Goal: Task Accomplishment & Management: Manage account settings

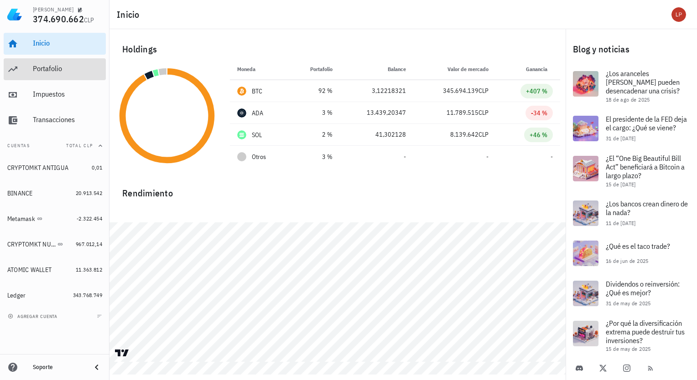
click at [71, 67] on div "Portafolio" at bounding box center [67, 68] width 69 height 9
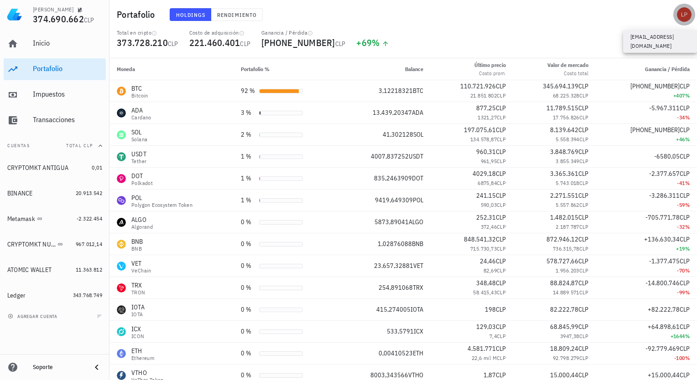
click at [680, 15] on div "avatar" at bounding box center [684, 14] width 15 height 15
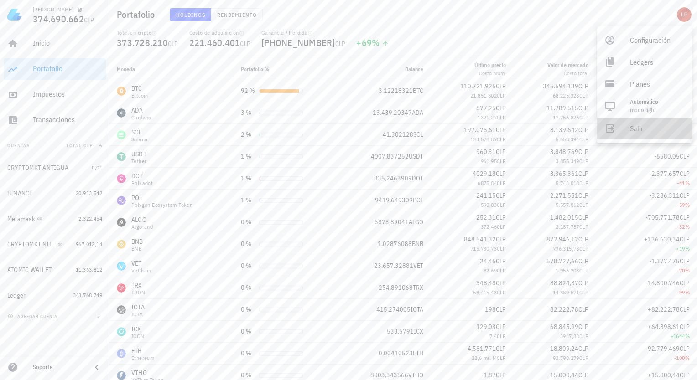
click at [629, 130] on link "Salir" at bounding box center [644, 129] width 94 height 22
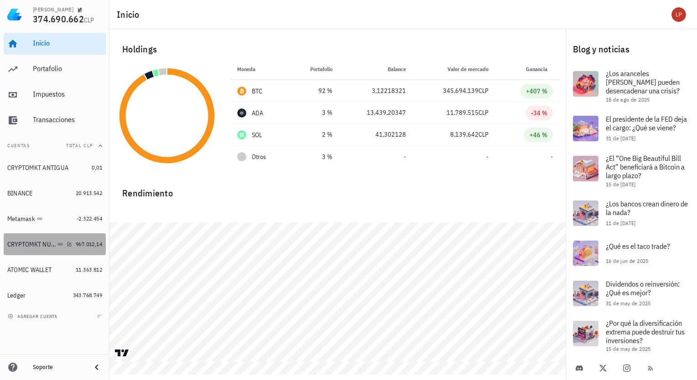
click at [80, 249] on div "967.012,14" at bounding box center [89, 244] width 26 height 9
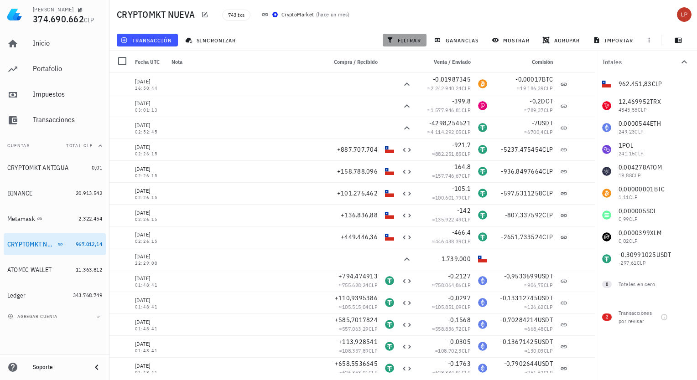
click at [407, 41] on span "filtrar" at bounding box center [404, 39] width 33 height 7
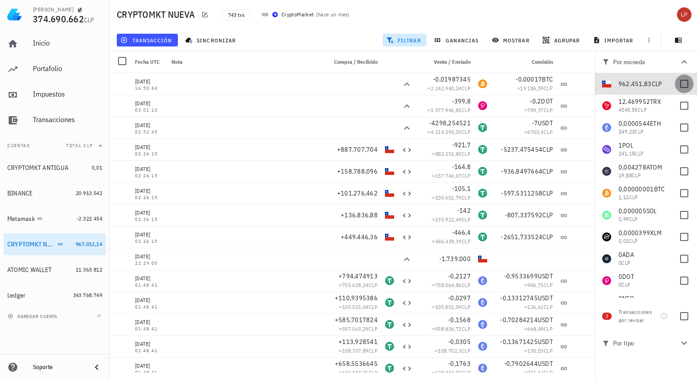
click at [677, 83] on div at bounding box center [684, 84] width 16 height 16
checkbox input "true"
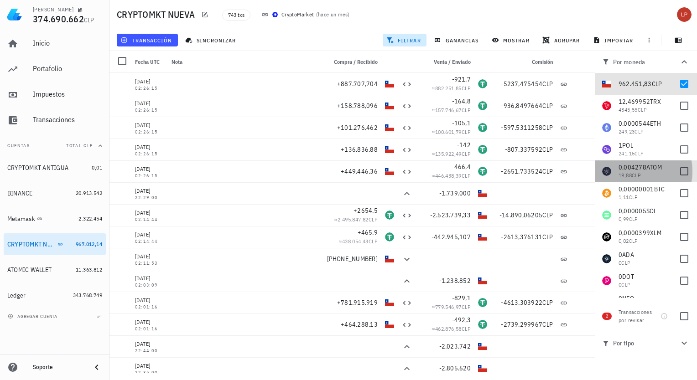
click at [595, 161] on div "0,004278 ATOM 19,88 CLP" at bounding box center [646, 172] width 102 height 22
checkbox input "true"
click at [589, 177] on div at bounding box center [583, 172] width 24 height 22
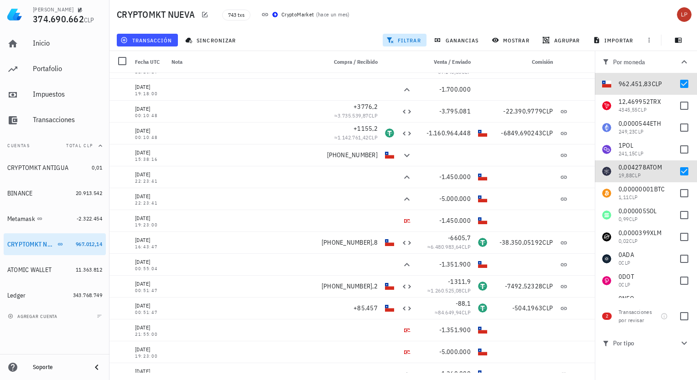
scroll to position [617, 0]
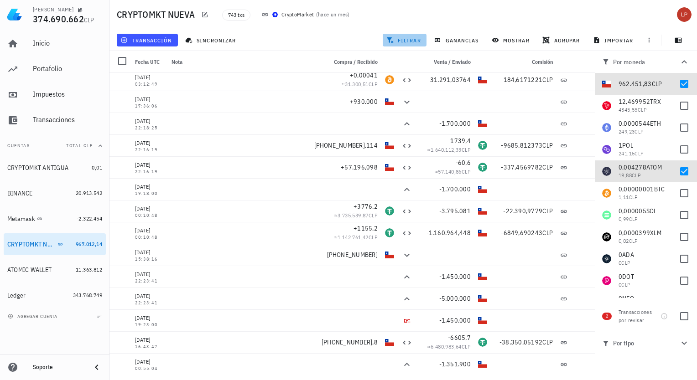
click at [403, 40] on span "filtrar" at bounding box center [404, 39] width 33 height 7
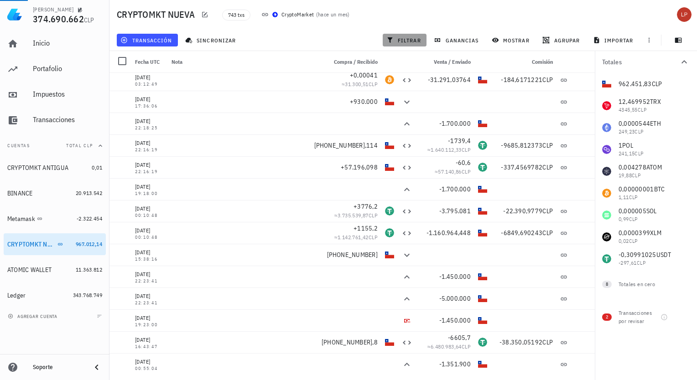
click at [403, 40] on span "filtrar" at bounding box center [404, 39] width 33 height 7
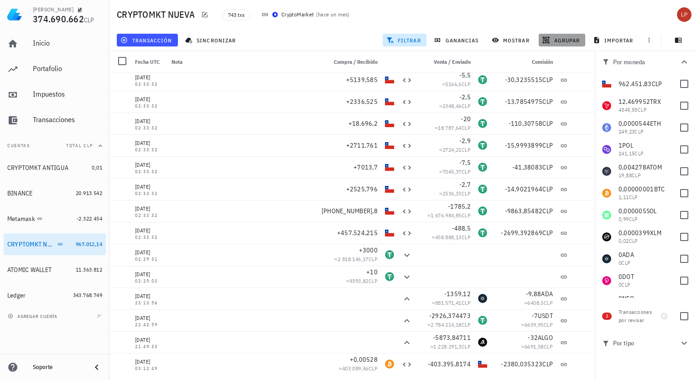
click at [566, 40] on span "agrupar" at bounding box center [562, 39] width 36 height 7
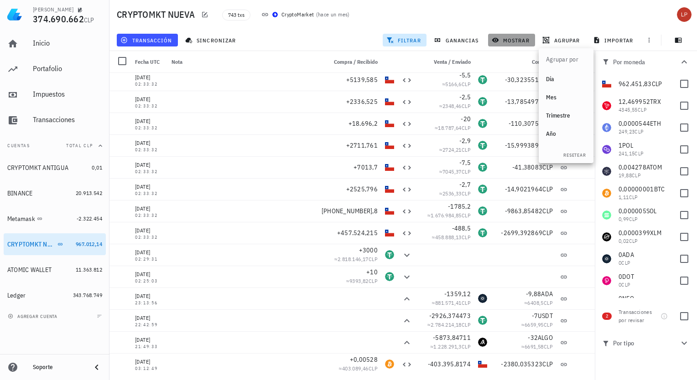
click at [513, 40] on span "mostrar" at bounding box center [511, 39] width 36 height 7
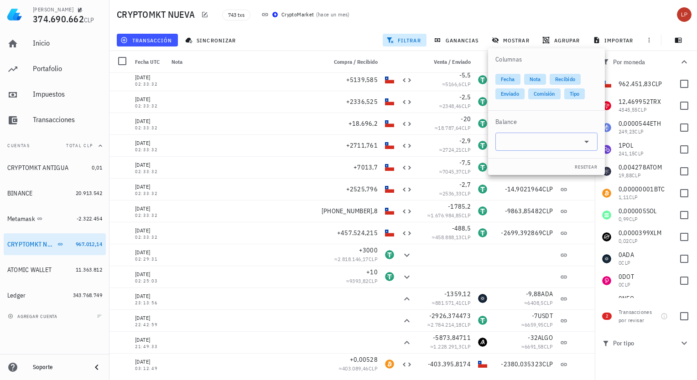
click at [587, 140] on icon at bounding box center [586, 141] width 11 height 11
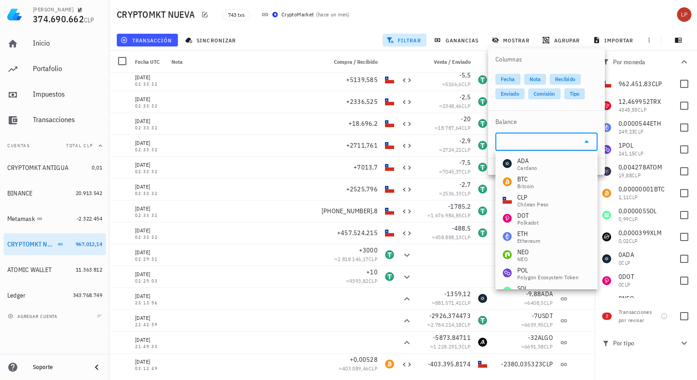
click at [587, 140] on icon at bounding box center [586, 141] width 11 height 11
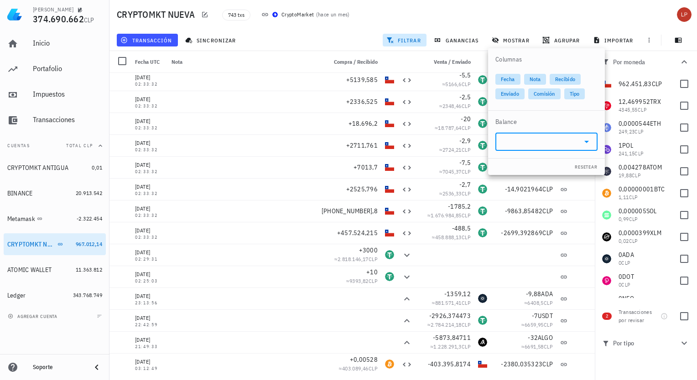
click at [587, 140] on icon at bounding box center [586, 141] width 11 height 11
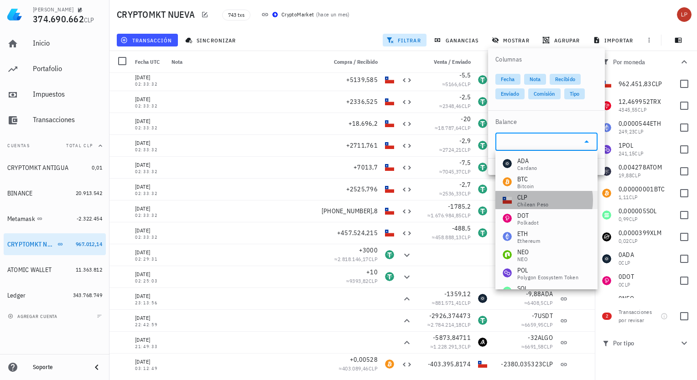
click at [539, 199] on div "CLP" at bounding box center [532, 197] width 31 height 9
type input "CLP"
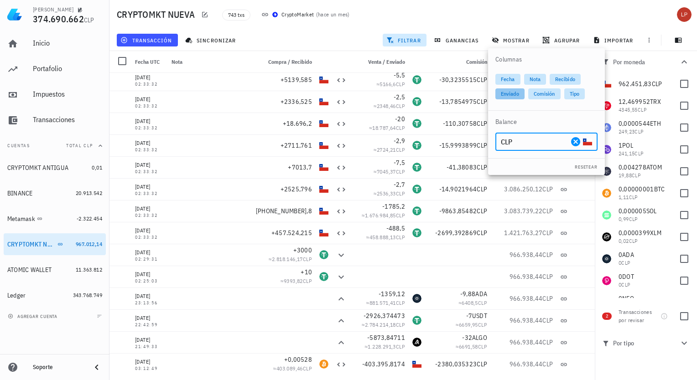
click at [508, 96] on span "Enviado" at bounding box center [510, 93] width 18 height 11
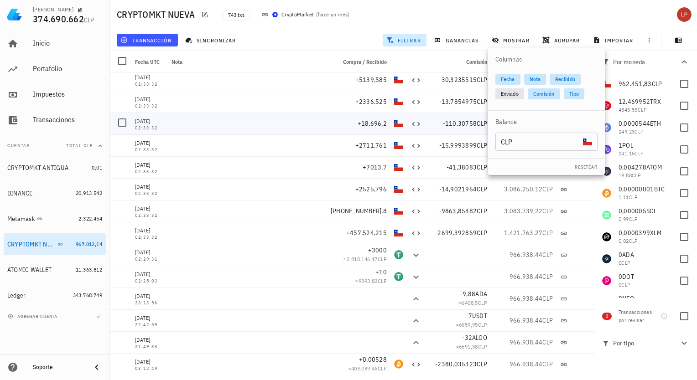
click at [316, 116] on div at bounding box center [250, 124] width 164 height 22
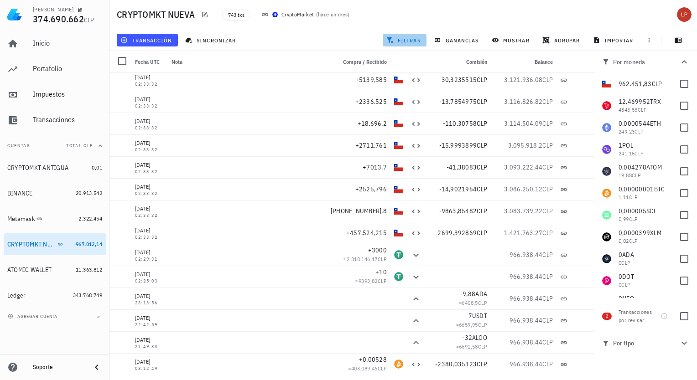
click at [413, 43] on span "filtrar" at bounding box center [404, 39] width 33 height 7
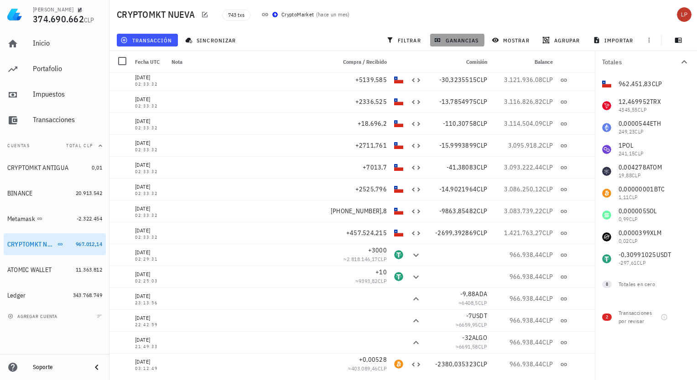
click at [462, 42] on span "ganancias" at bounding box center [457, 39] width 43 height 7
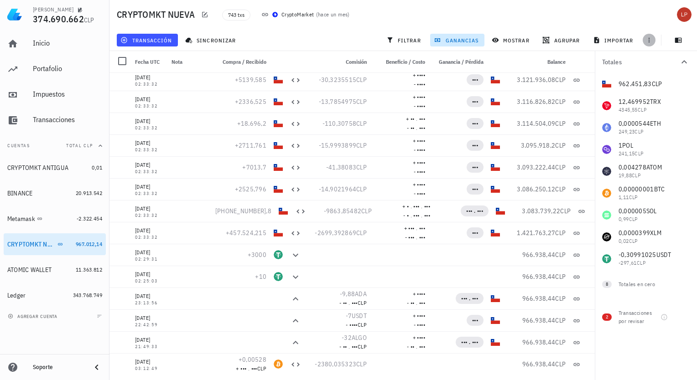
click at [648, 41] on icon "button" at bounding box center [648, 39] width 7 height 7
click at [683, 41] on span "button" at bounding box center [678, 39] width 23 height 7
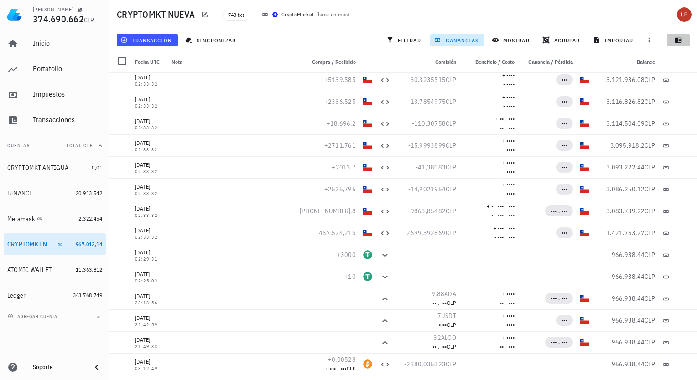
click at [683, 41] on span "button" at bounding box center [678, 39] width 23 height 7
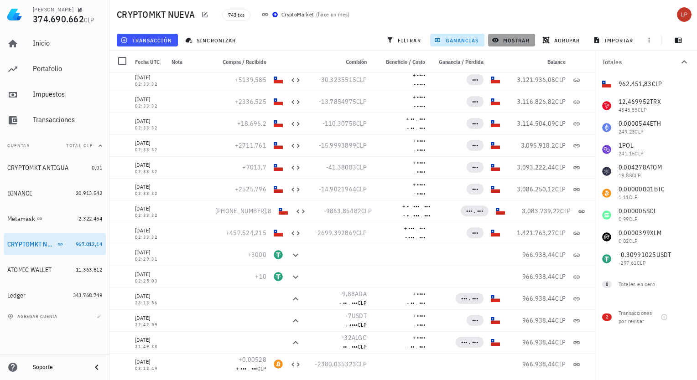
click at [502, 40] on span "mostrar" at bounding box center [511, 39] width 36 height 7
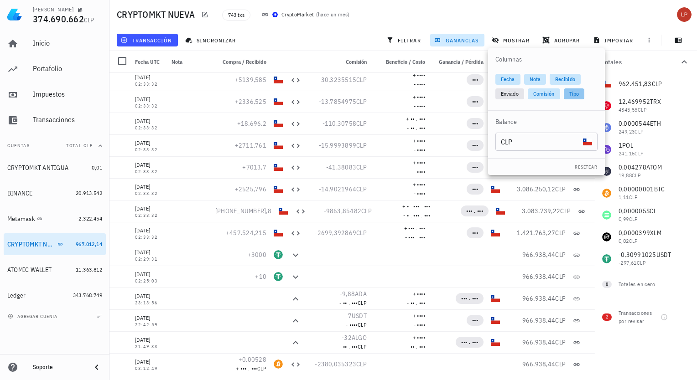
click at [571, 94] on span "Tipo" at bounding box center [574, 93] width 10 height 11
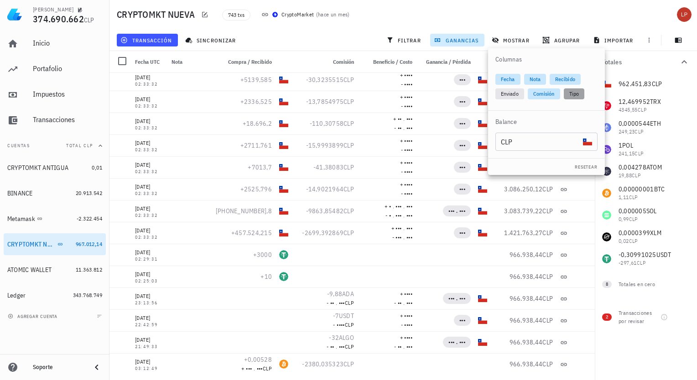
click at [571, 94] on span "Tipo" at bounding box center [574, 93] width 10 height 11
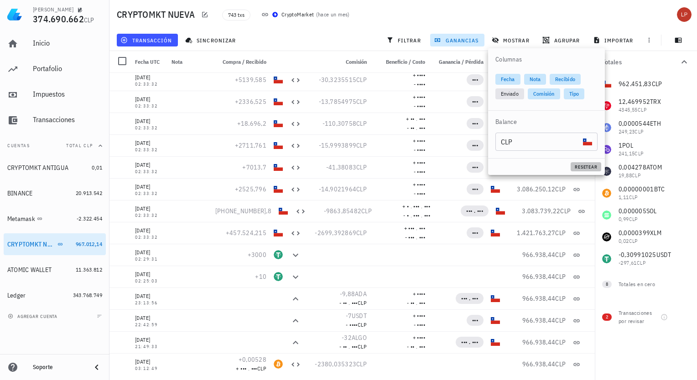
click at [582, 163] on button "resetear" at bounding box center [586, 166] width 31 height 9
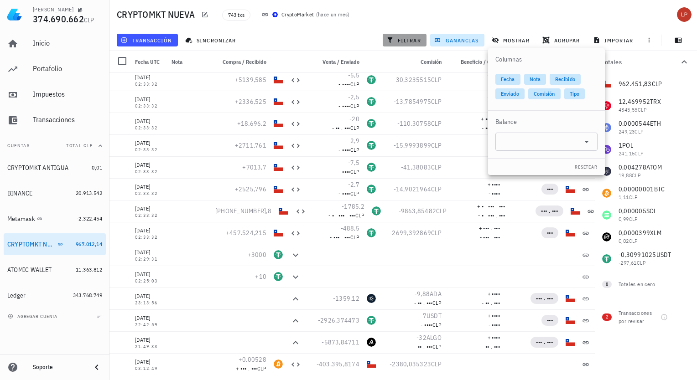
click at [397, 41] on span "filtrar" at bounding box center [404, 39] width 33 height 7
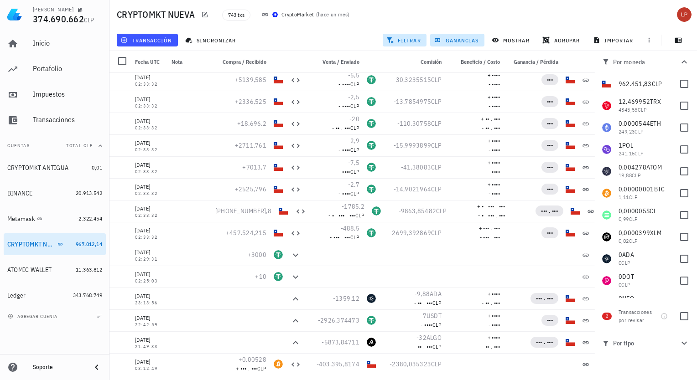
click at [371, 35] on div "transacción sincronizar filtrar ganancias mostrar agrupar importar" at bounding box center [403, 40] width 576 height 22
click at [681, 83] on div at bounding box center [684, 84] width 16 height 16
checkbox input "true"
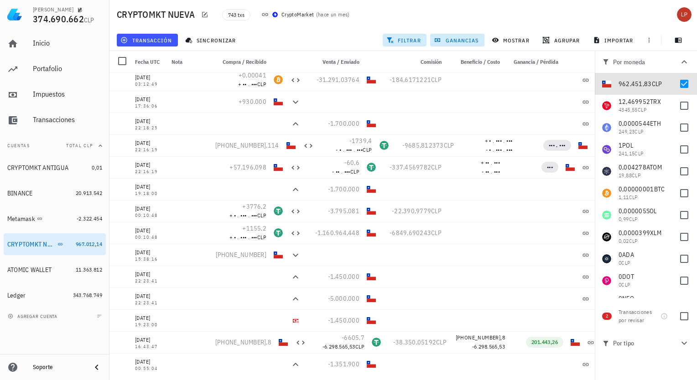
click at [499, 21] on div "743 txs CryptoMarket ( hace un mes )" at bounding box center [367, 14] width 301 height 23
click at [389, 36] on icon "button" at bounding box center [389, 39] width 7 height 7
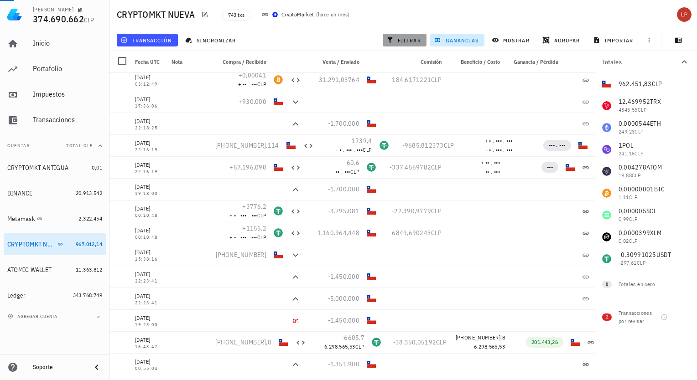
click at [389, 36] on icon "button" at bounding box center [389, 39] width 7 height 7
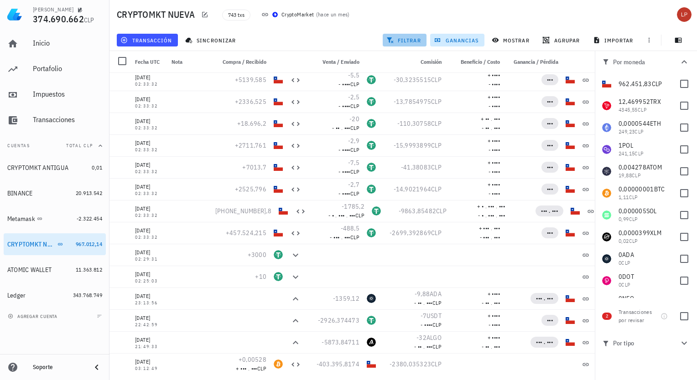
click at [420, 37] on span "filtrar" at bounding box center [404, 39] width 33 height 7
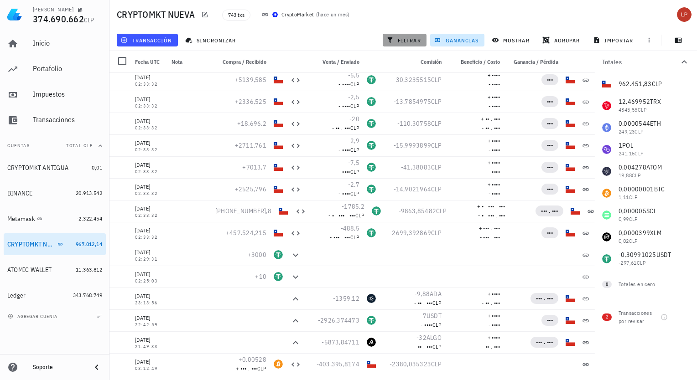
click at [420, 37] on span "filtrar" at bounding box center [404, 39] width 33 height 7
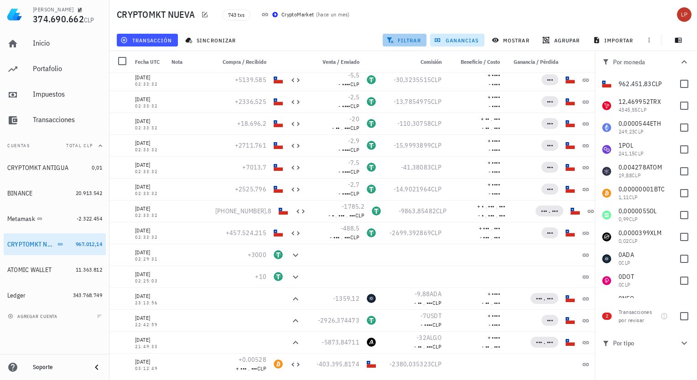
click at [420, 37] on span "filtrar" at bounding box center [404, 39] width 33 height 7
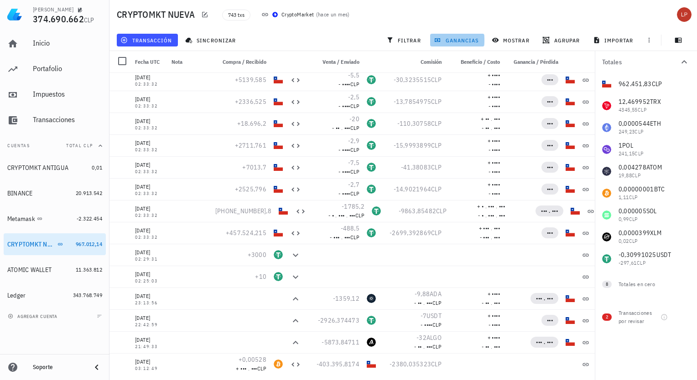
click at [444, 41] on span "ganancias" at bounding box center [457, 39] width 43 height 7
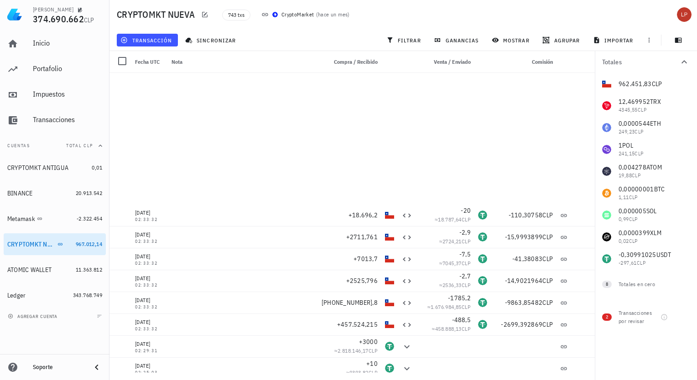
scroll to position [788, 0]
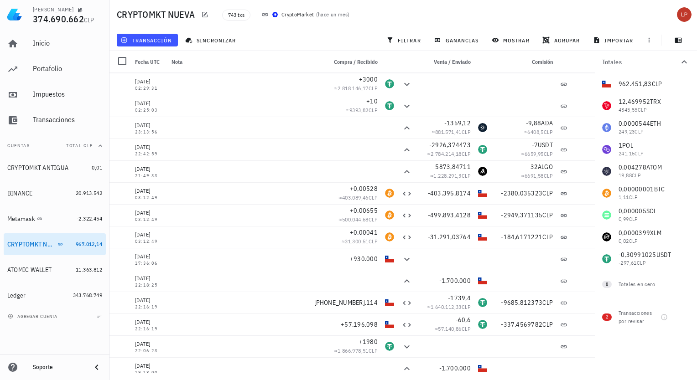
click at [595, 265] on div "962.451,83 CLP 12,469952 TRX 4345,55 CLP 0,0000544 ETH 249,23 CLP 1 POL 241,15 …" at bounding box center [646, 171] width 102 height 197
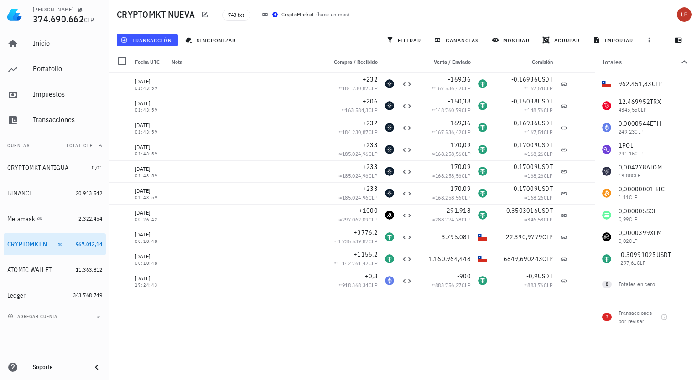
scroll to position [1051, 0]
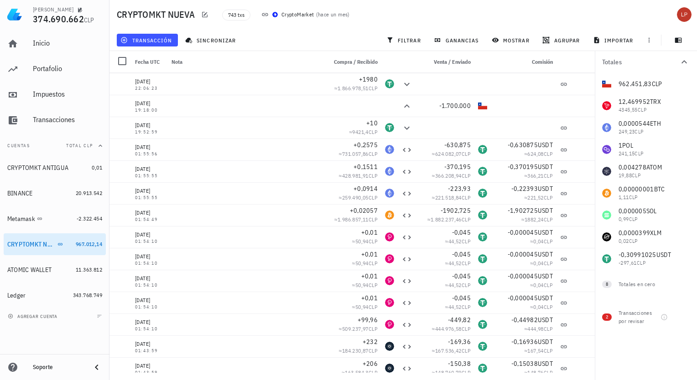
click at [356, 60] on span "Compra / Recibido" at bounding box center [356, 61] width 44 height 7
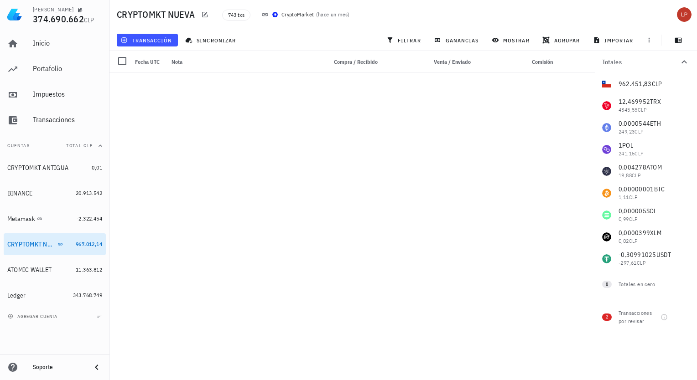
scroll to position [0, 0]
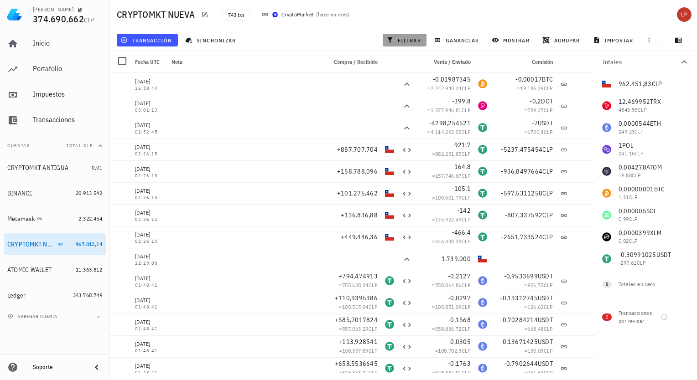
click at [409, 41] on span "filtrar" at bounding box center [404, 39] width 33 height 7
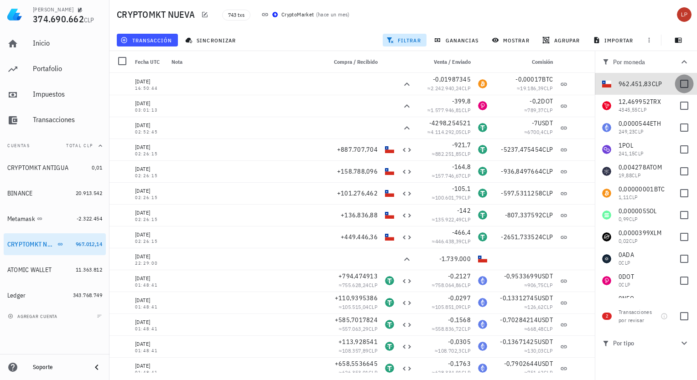
click at [678, 82] on div at bounding box center [684, 84] width 16 height 16
checkbox input "true"
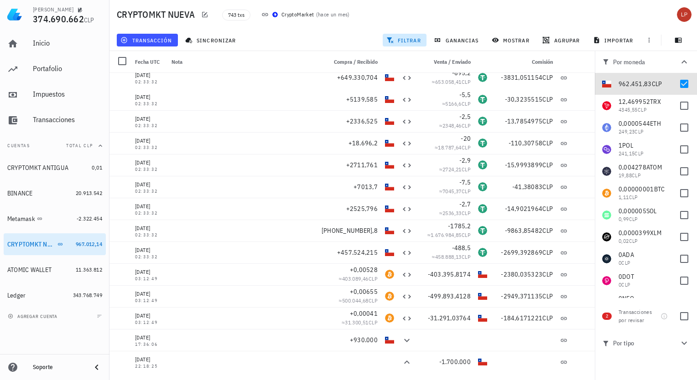
scroll to position [347, 0]
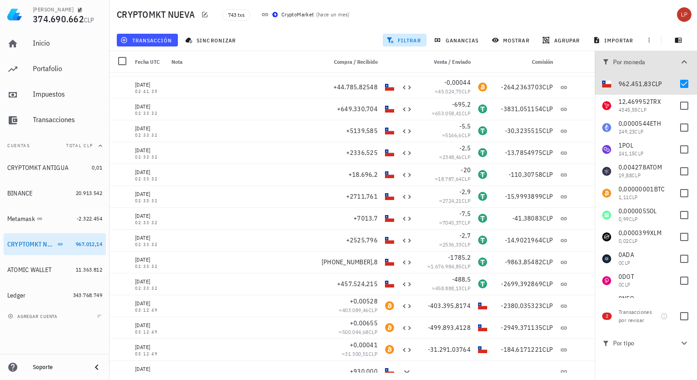
click at [684, 62] on icon "button" at bounding box center [683, 61] width 5 height 3
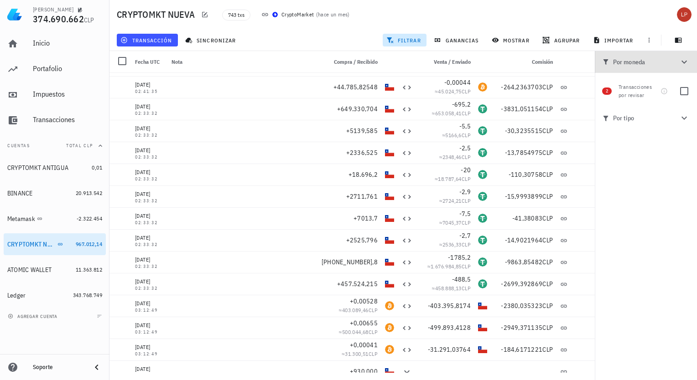
click at [684, 62] on icon "button" at bounding box center [684, 62] width 11 height 11
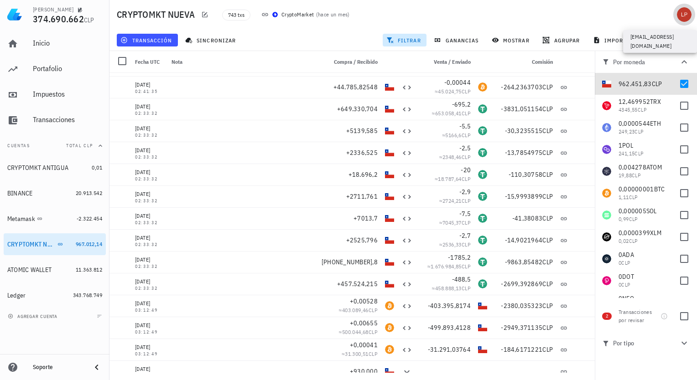
click at [687, 16] on div "avatar" at bounding box center [684, 14] width 15 height 15
